Goal: Task Accomplishment & Management: Use online tool/utility

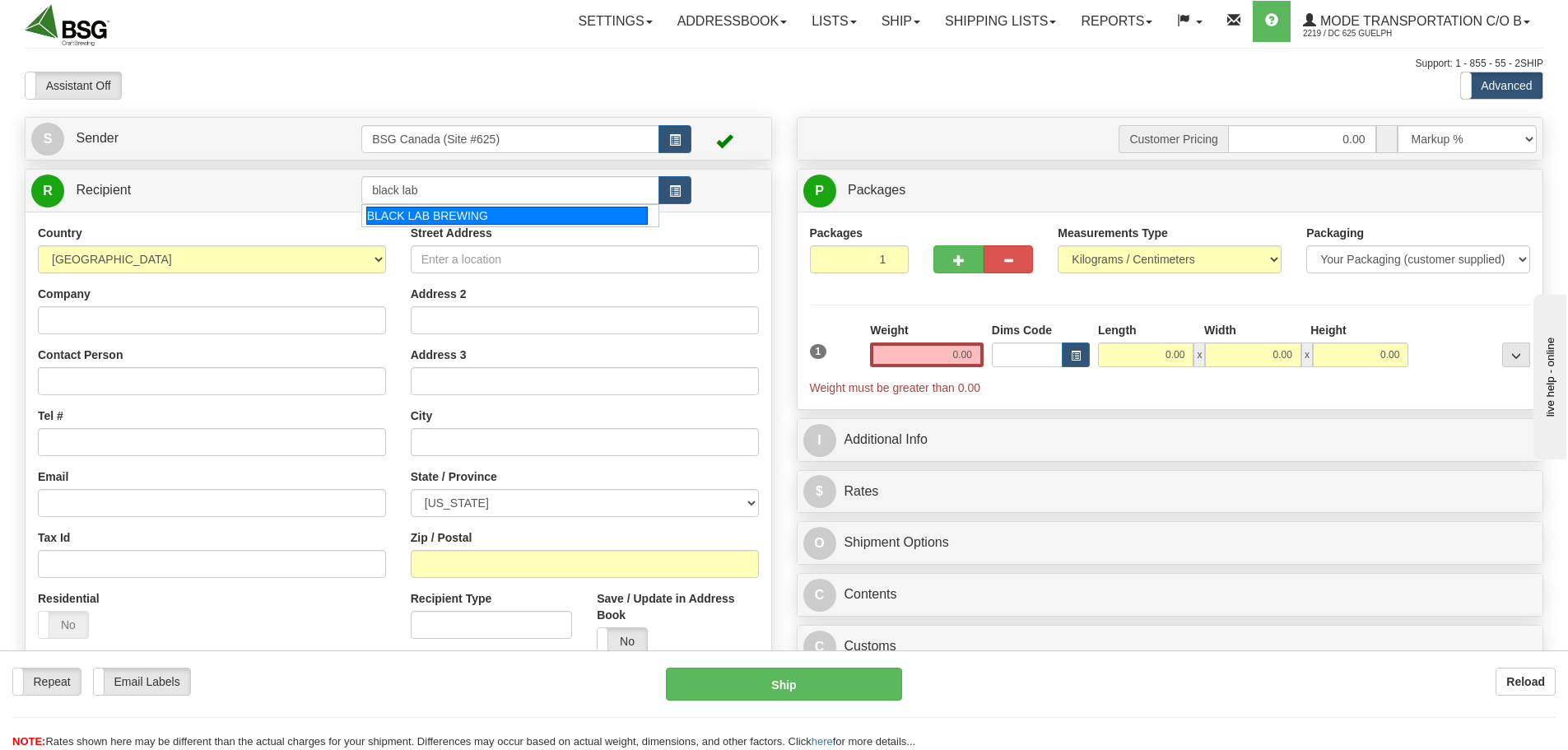
click at [488, 212] on div "BLACK LAB BREWING" at bounding box center [508, 216] width 283 height 18
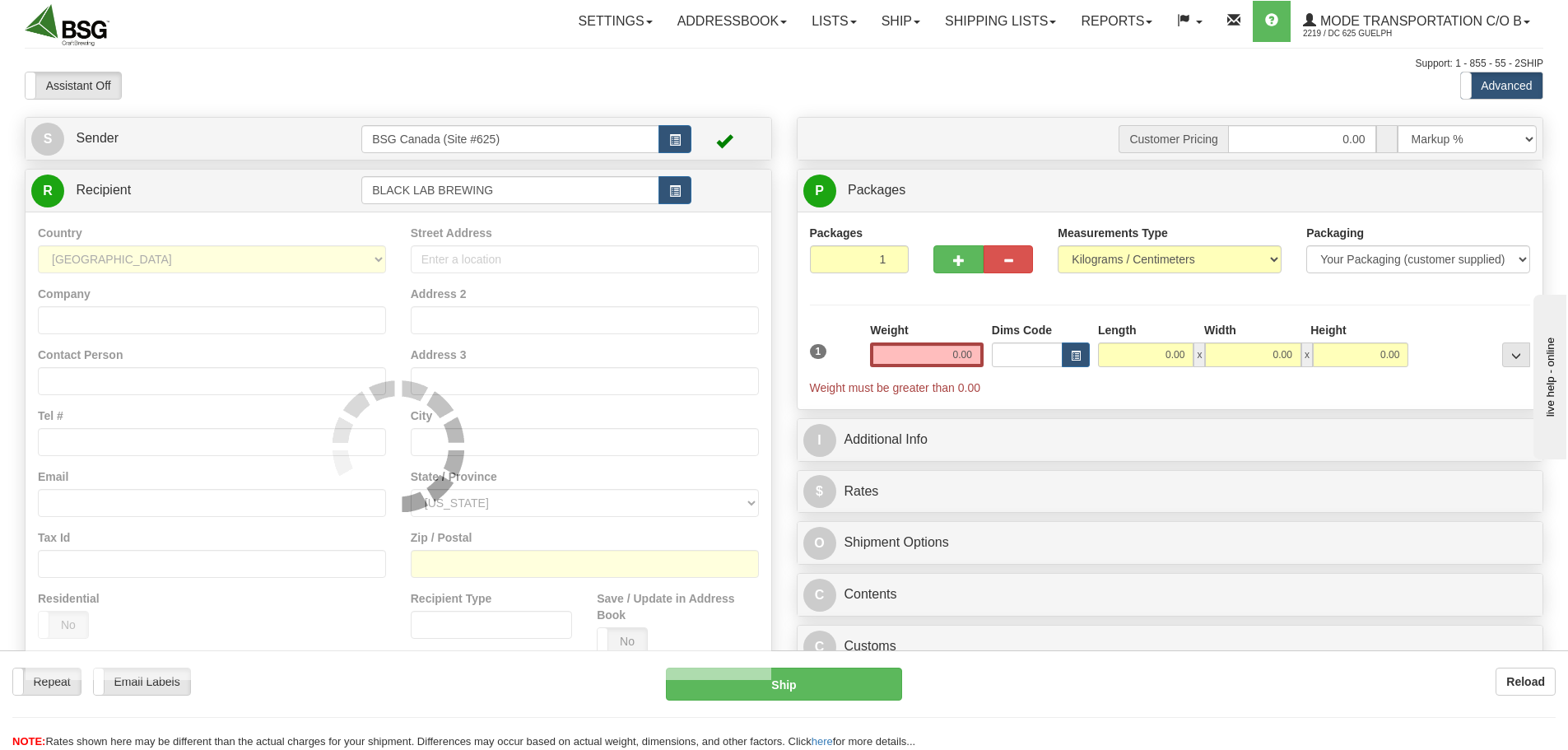
type input "BLACK LAB BREWING"
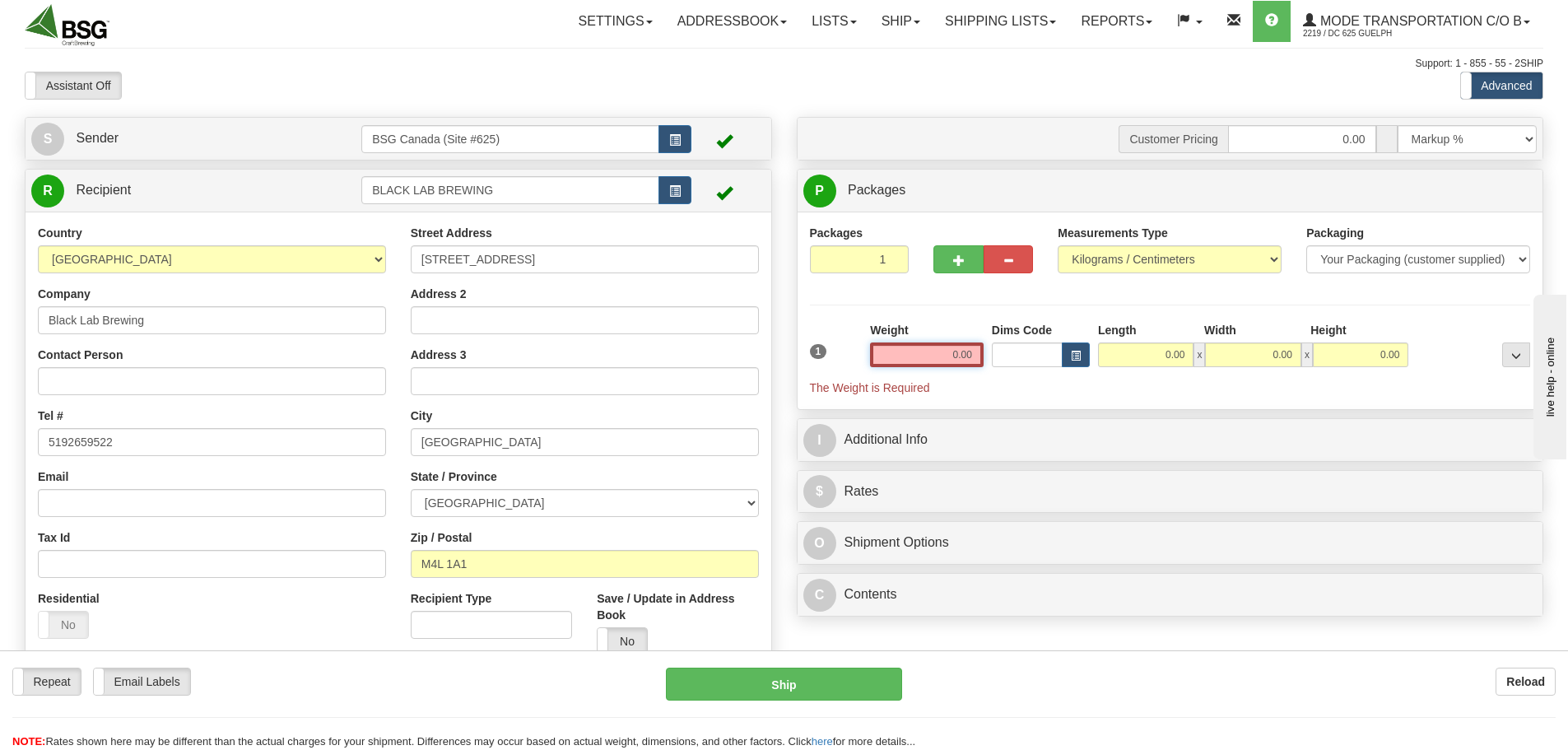
drag, startPoint x: 943, startPoint y: 349, endPoint x: 1070, endPoint y: 339, distance: 127.4
click at [1085, 368] on div "1 Weight 0.00 Dims Code 0.00" at bounding box center [1171, 359] width 729 height 74
paste input "21.40"
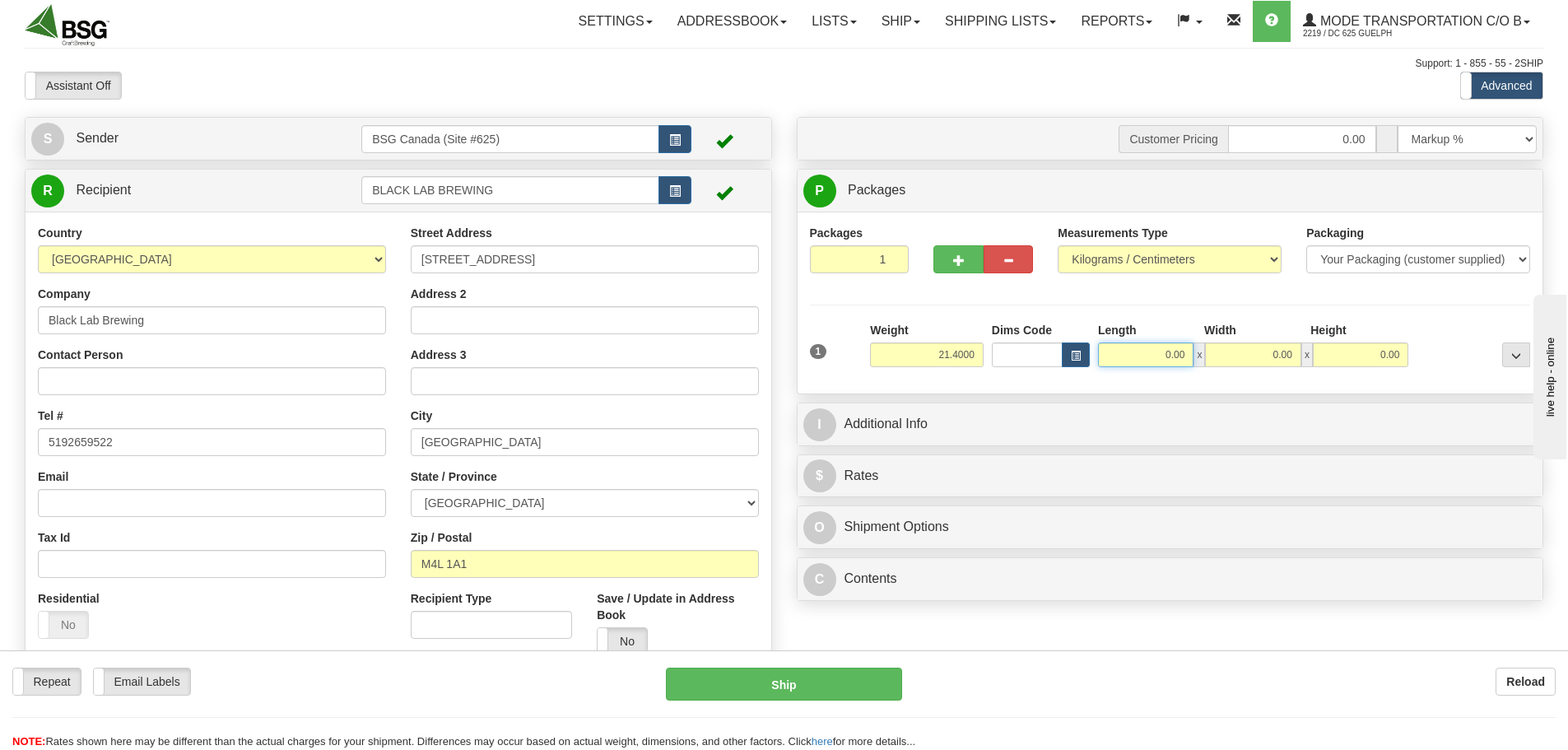
type input "21.40"
click at [1116, 365] on input "0.00" at bounding box center [1146, 355] width 95 height 25
type input "15.00"
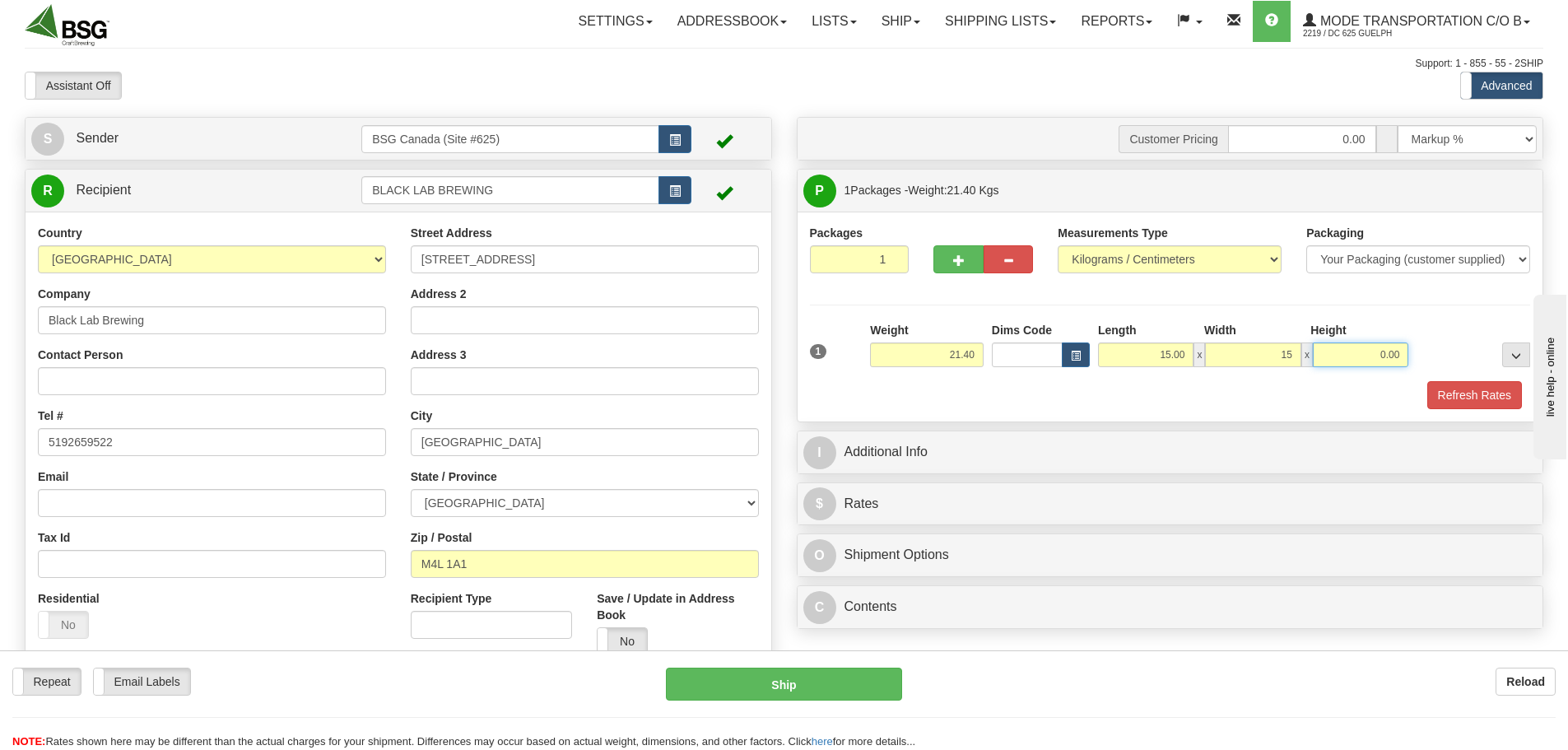
type input "15.00"
click at [1431, 397] on button "Refresh Rates" at bounding box center [1474, 395] width 94 height 28
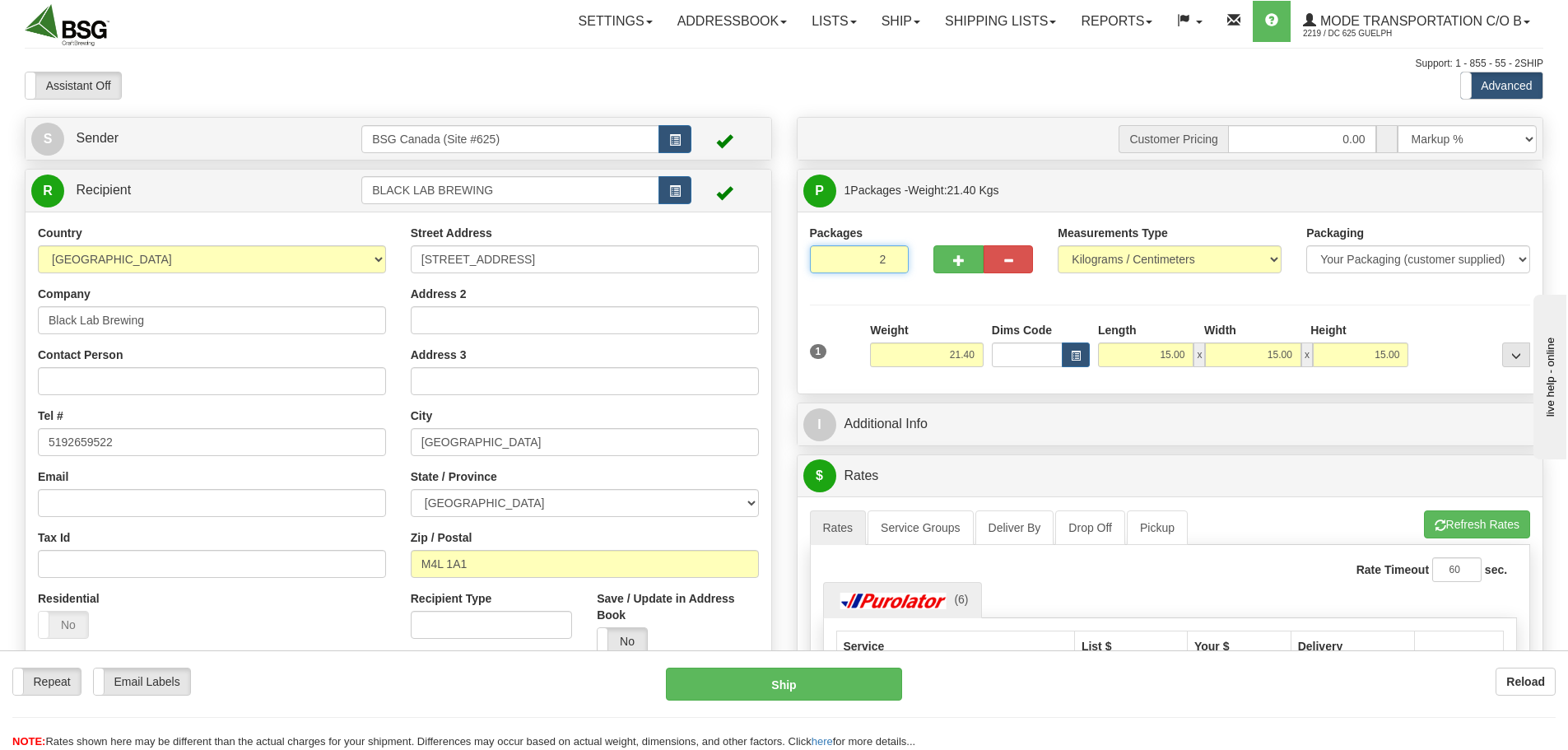
type input "2"
click at [889, 254] on input "2" at bounding box center [860, 258] width 100 height 28
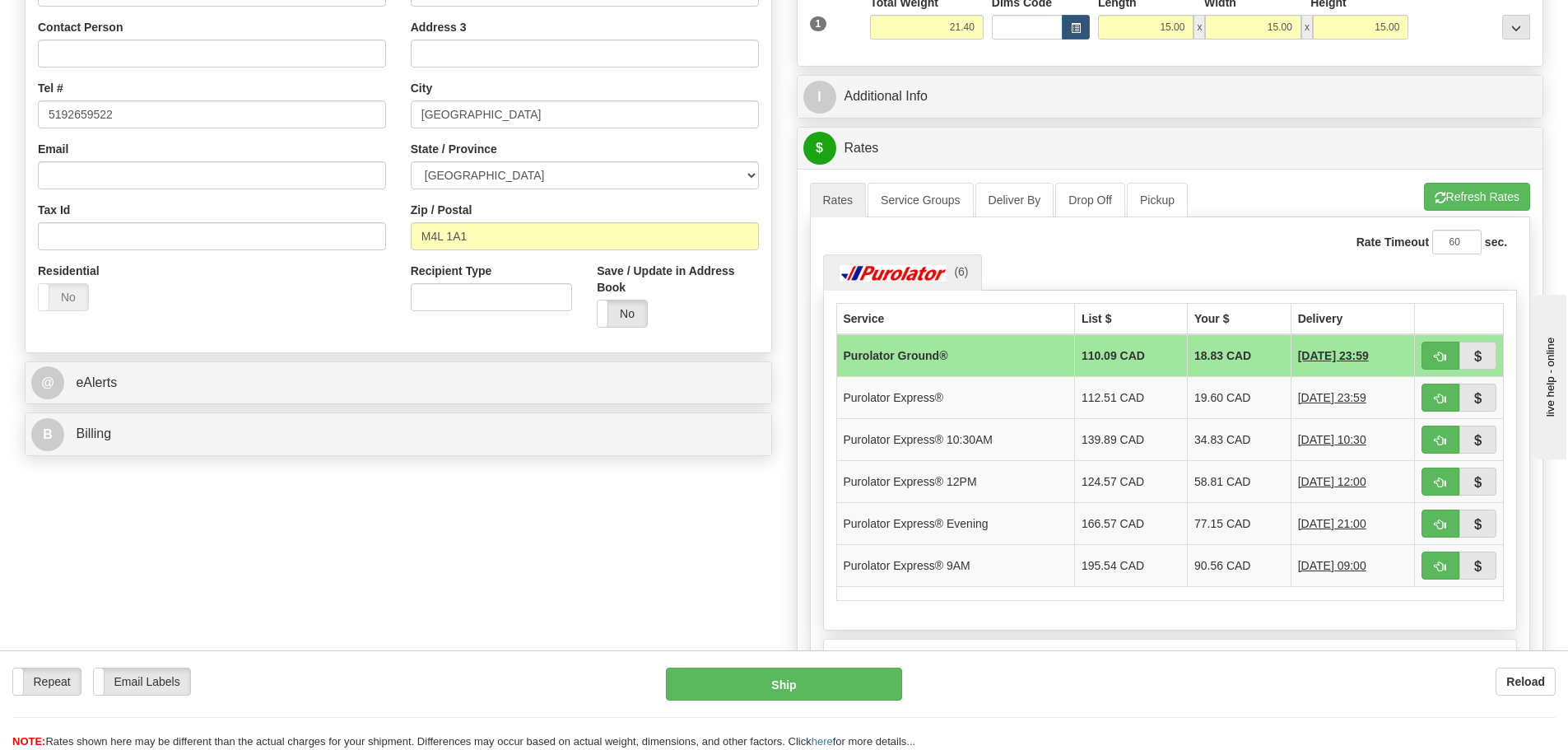
scroll to position [329, 0]
drag, startPoint x: 1180, startPoint y: 351, endPoint x: 1204, endPoint y: 351, distance: 24.0
click at [1204, 351] on td "18.83 CAD" at bounding box center [1239, 354] width 104 height 43
copy td "18.83"
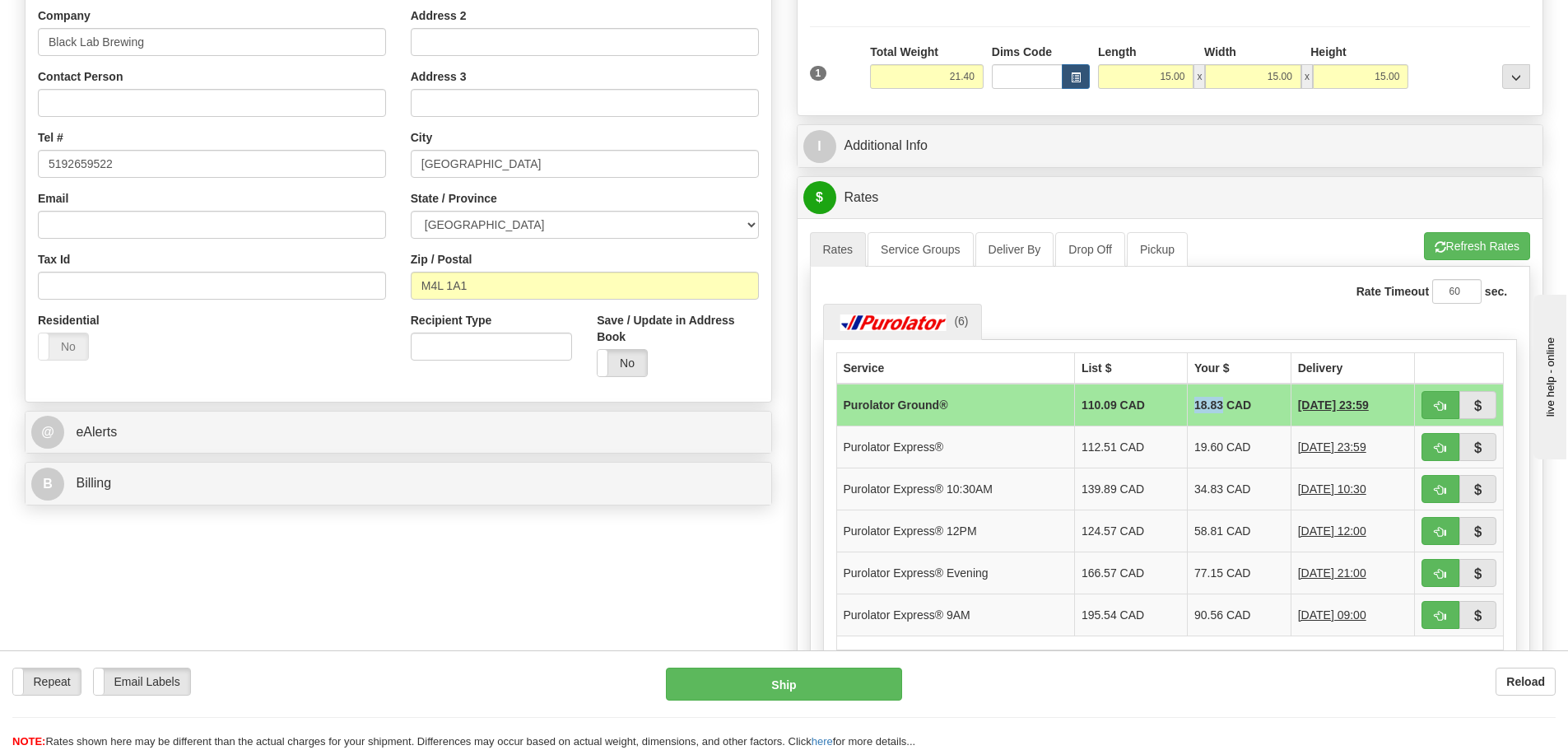
scroll to position [0, 0]
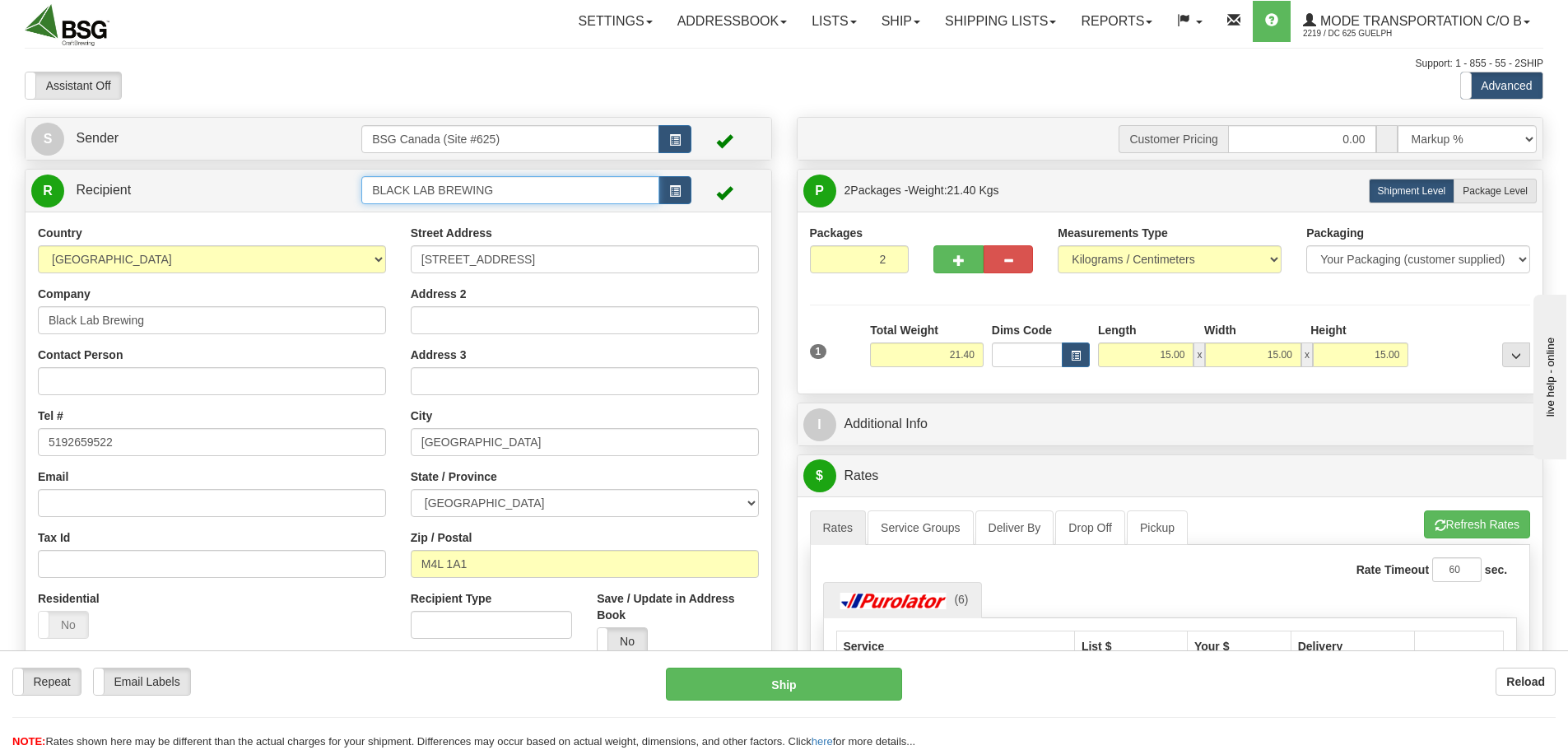
drag, startPoint x: 505, startPoint y: 194, endPoint x: 287, endPoint y: 193, distance: 218.0
click at [287, 193] on tr "R Recipient BLACK LAB BREWING" at bounding box center [398, 191] width 734 height 33
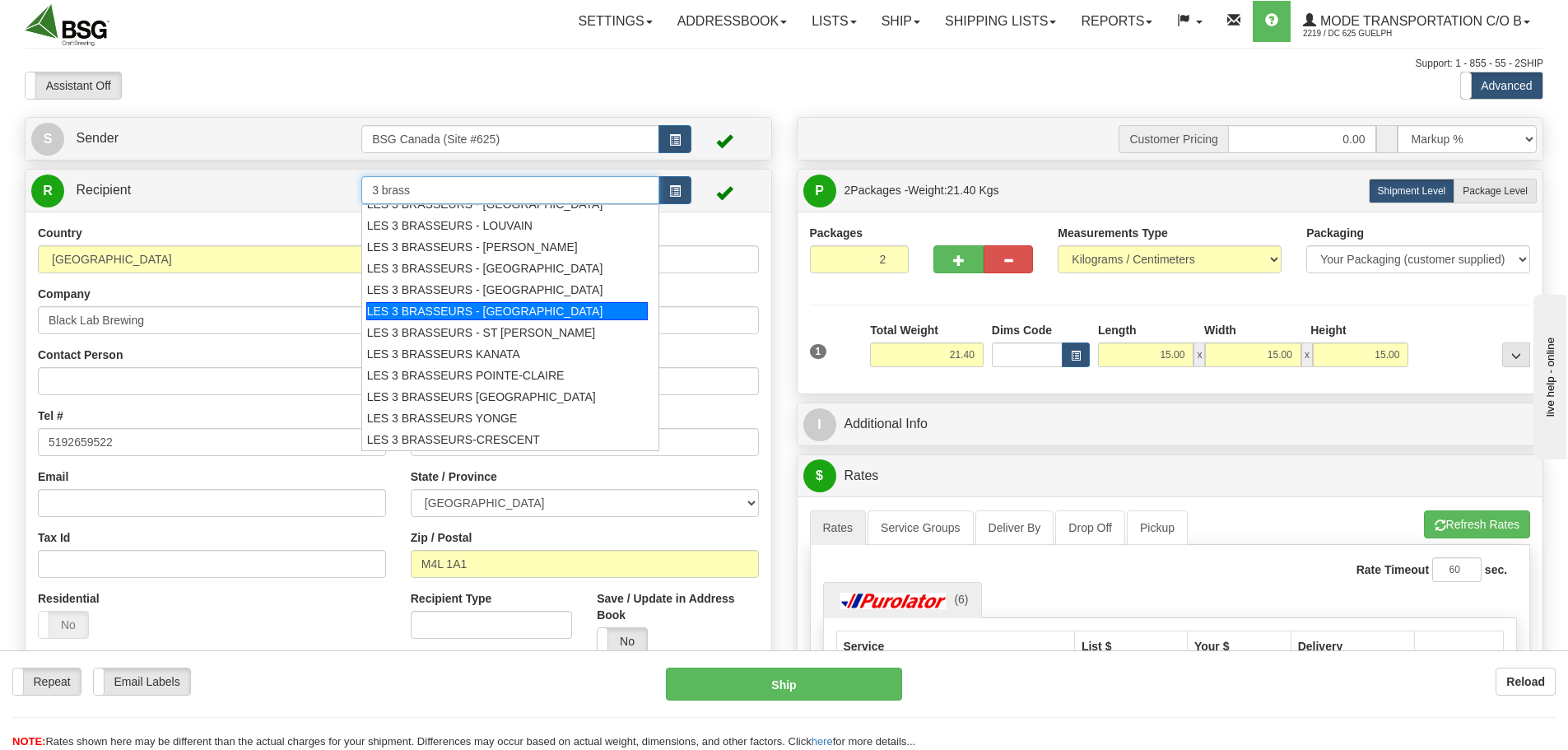
scroll to position [82, 0]
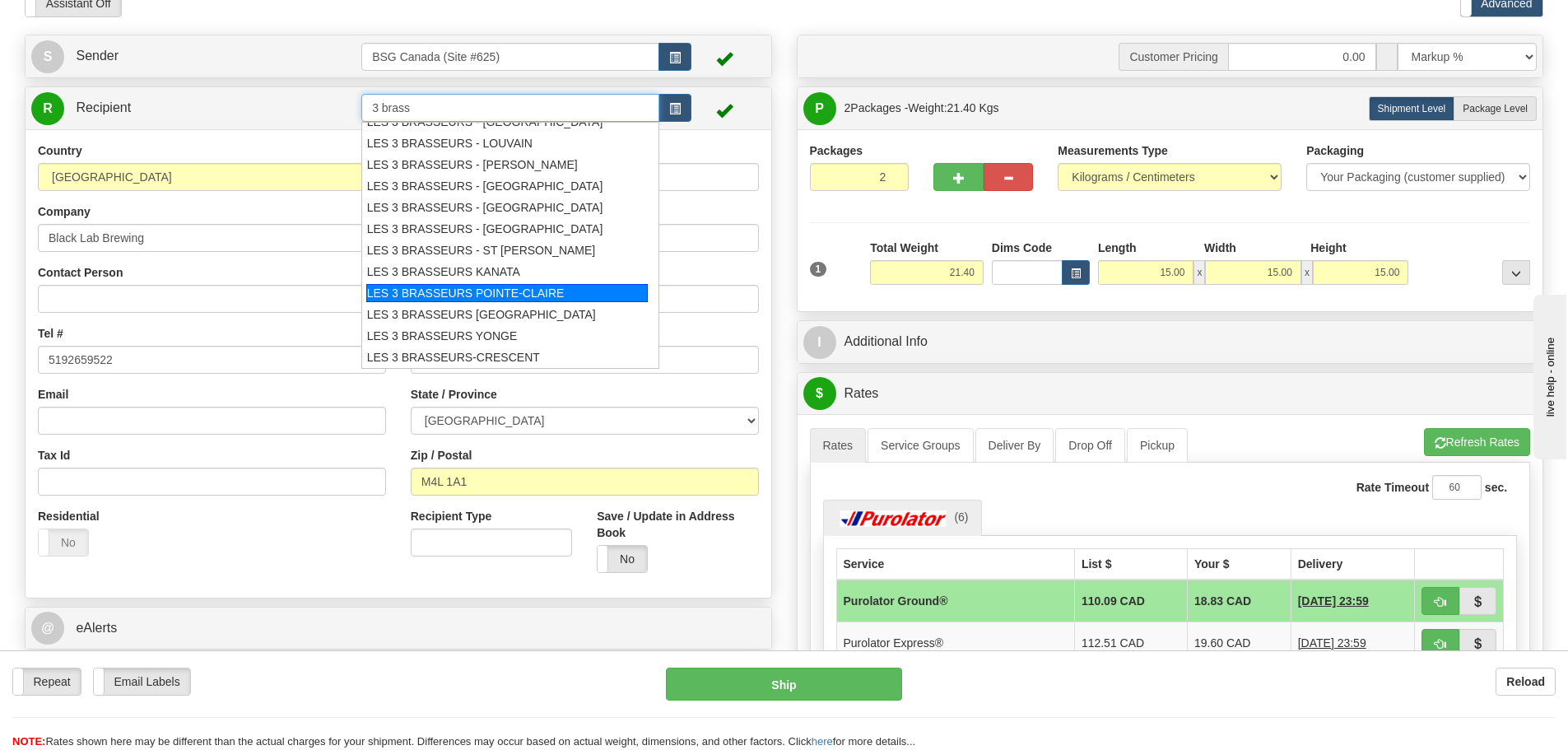
click at [549, 294] on div "LES 3 BRASSEURS POINTE-CLAIRE" at bounding box center [508, 293] width 283 height 18
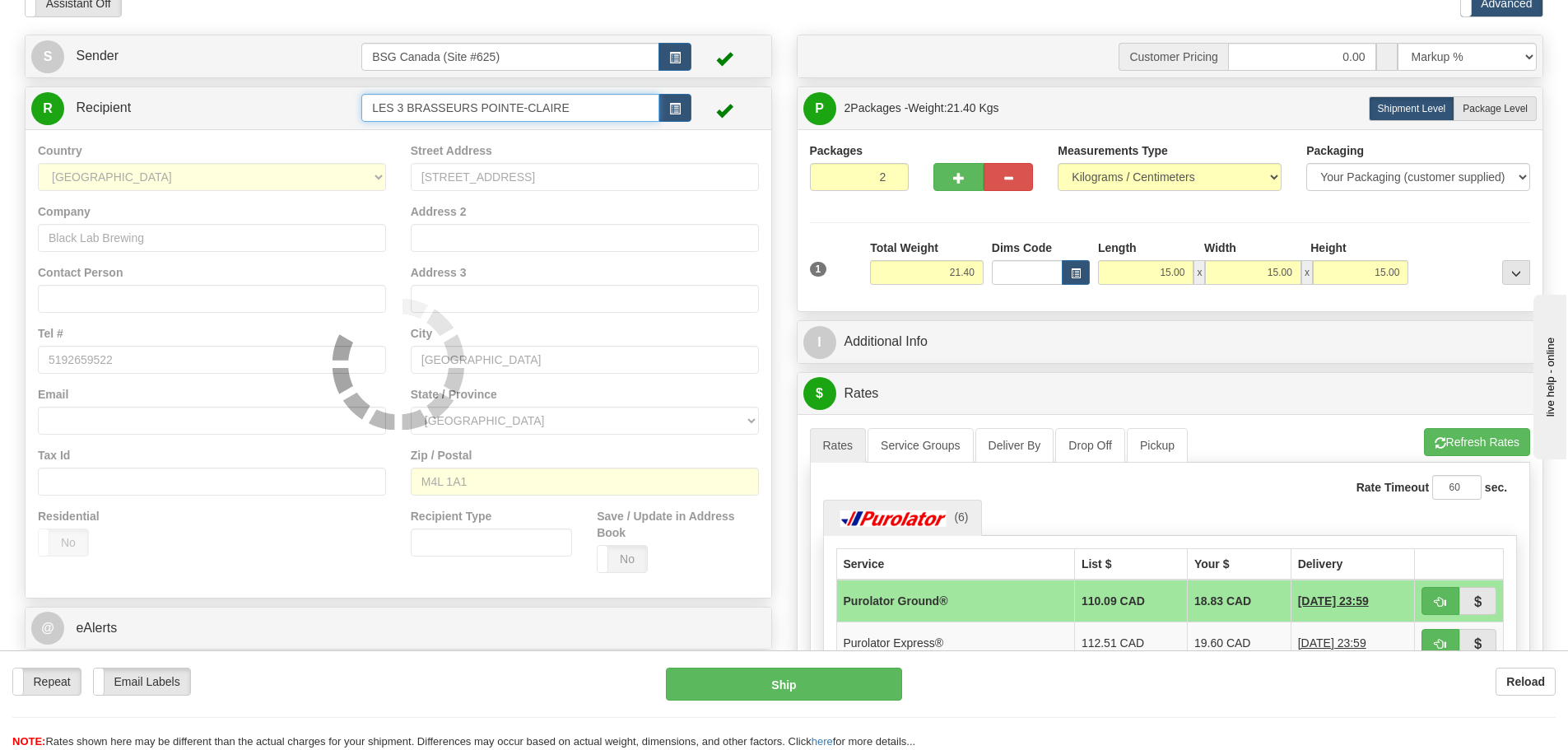
type input "LES 3 BRASSEURS POINTE-CLAIRE"
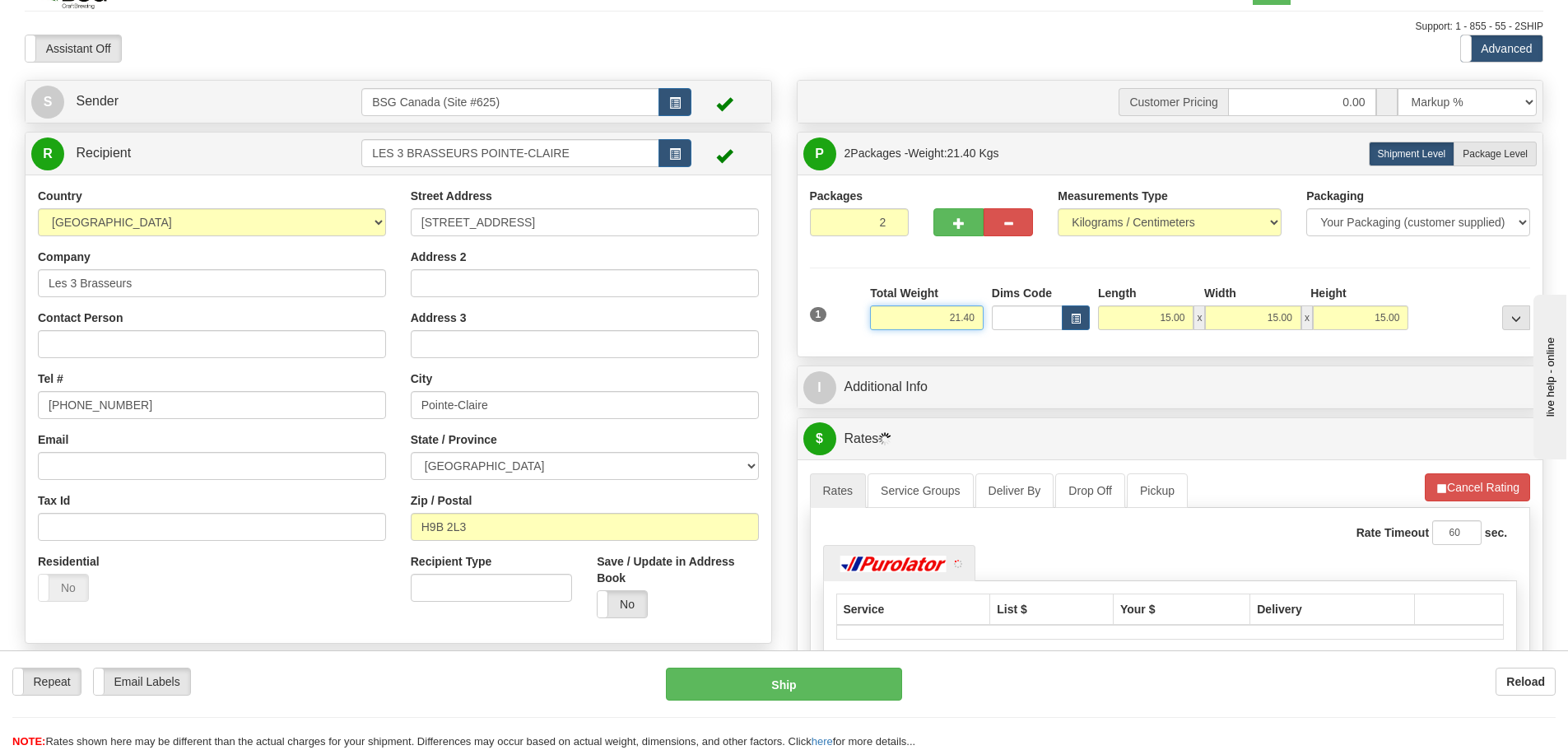
scroll to position [0, 0]
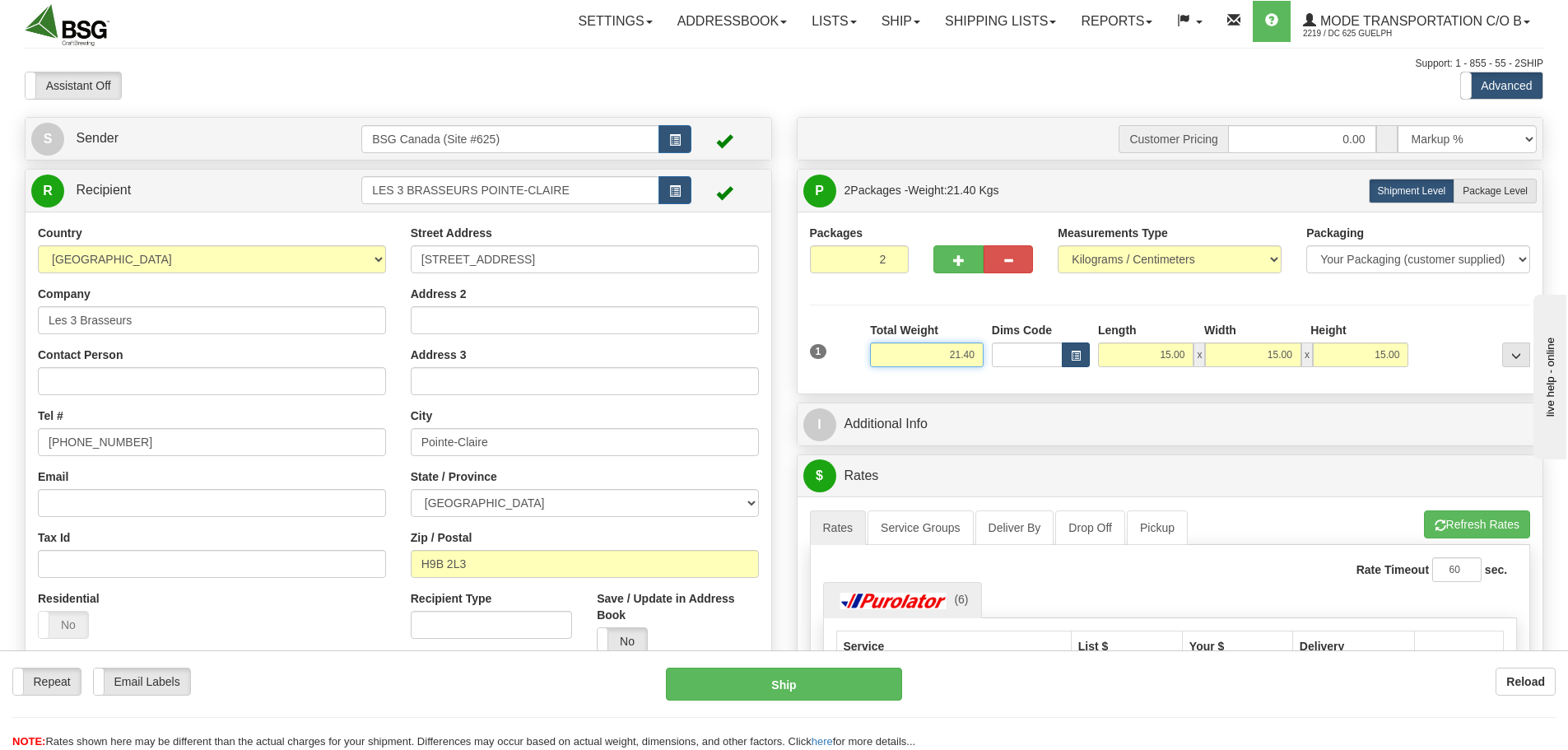
drag, startPoint x: 940, startPoint y: 356, endPoint x: 1068, endPoint y: 365, distance: 128.3
click at [1068, 365] on div "1 Total Weight 21.40 Dims Code x" at bounding box center [1171, 351] width 729 height 59
paste input "30.9093"
type input "30.91"
click at [1142, 304] on hr at bounding box center [1171, 304] width 721 height 1
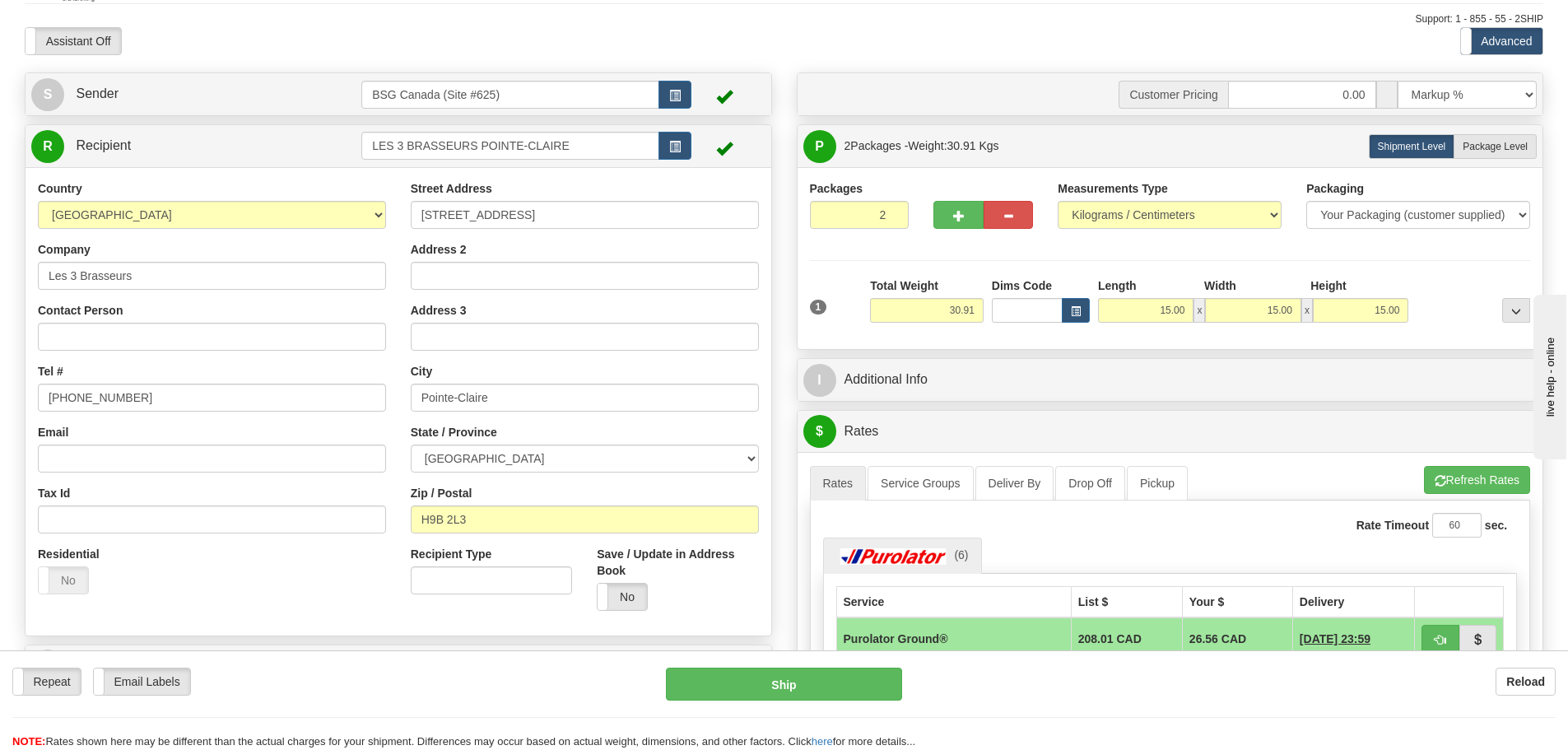
scroll to position [82, 0]
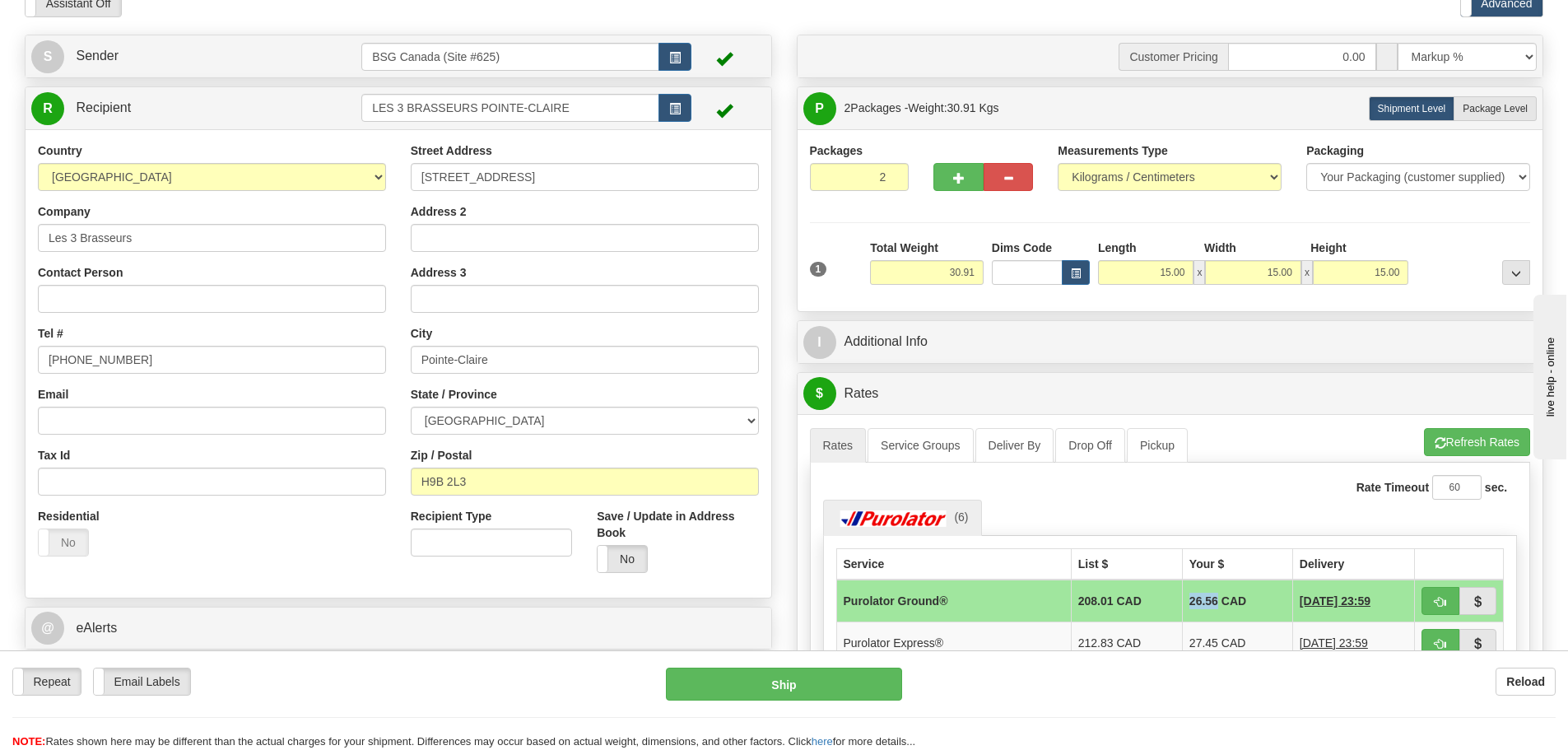
drag, startPoint x: 1172, startPoint y: 603, endPoint x: 1203, endPoint y: 603, distance: 31.0
click at [1203, 603] on td "26.56 CAD" at bounding box center [1238, 600] width 110 height 43
copy td "26.56"
